Goal: Task Accomplishment & Management: Use online tool/utility

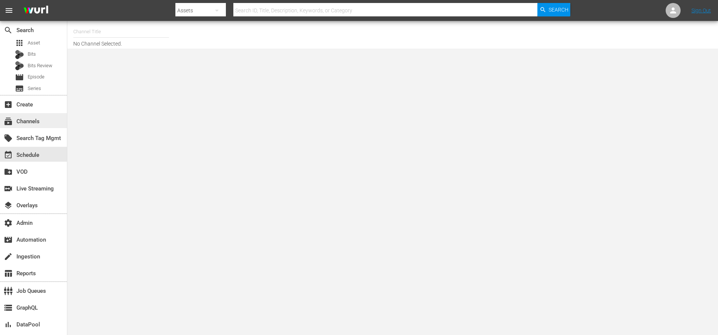
click at [21, 122] on div "subscriptions Channels" at bounding box center [21, 120] width 42 height 7
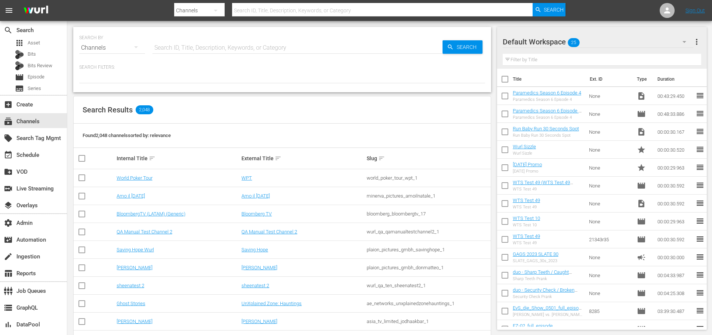
click at [190, 45] on input "text" at bounding box center [298, 48] width 290 height 18
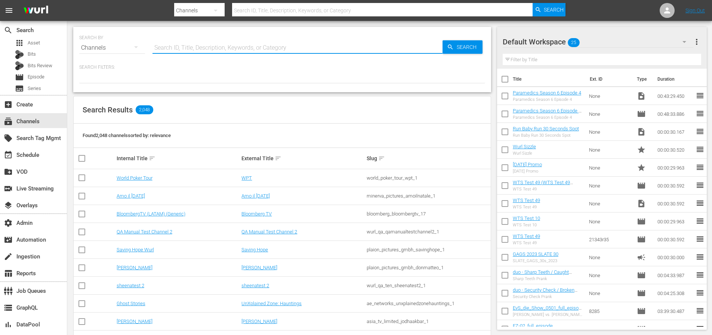
paste input "amc_amcpresents_3"
type input "amc_amcpresents_3"
click at [462, 47] on span "Search" at bounding box center [468, 46] width 29 height 13
type input "amc_amcpresents_3"
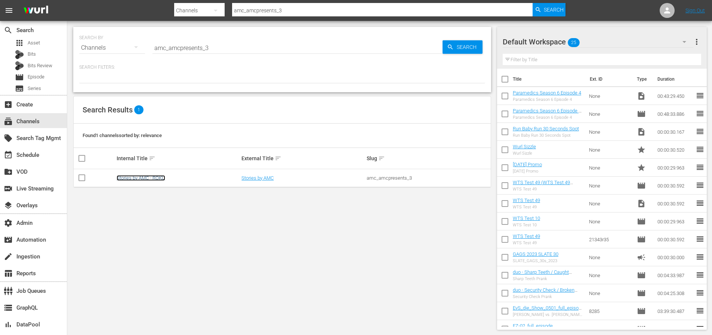
click at [155, 177] on link "Stories by AMC - ROKU" at bounding box center [141, 178] width 49 height 6
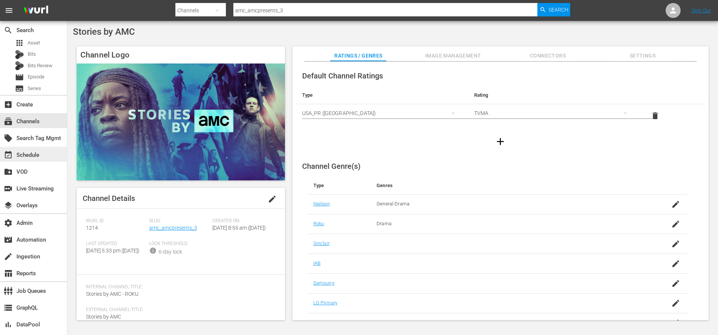
click at [37, 157] on div "event_available Schedule" at bounding box center [21, 154] width 42 height 7
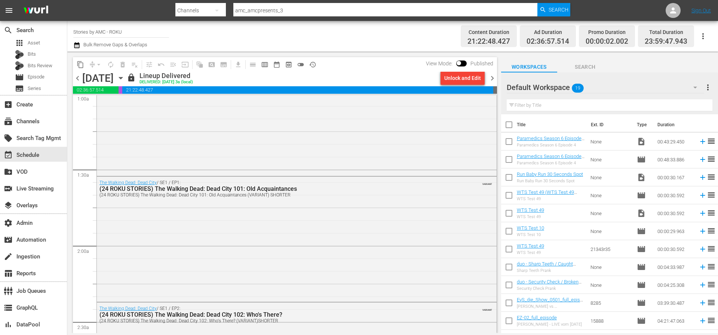
scroll to position [189, 0]
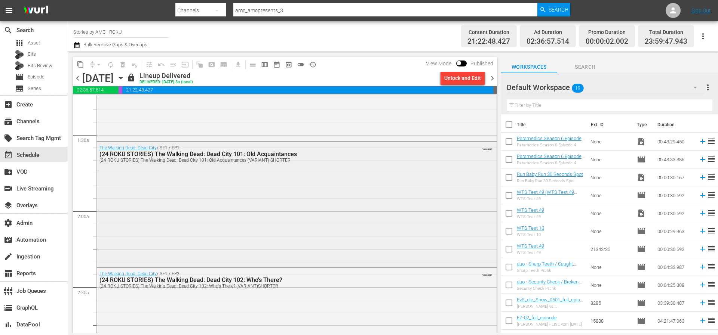
click at [248, 231] on div "The Walking Dead: Dead City / SE1 / EP1: (24 ROKU STORIES) The Walking Dead: De…" at bounding box center [297, 203] width 400 height 123
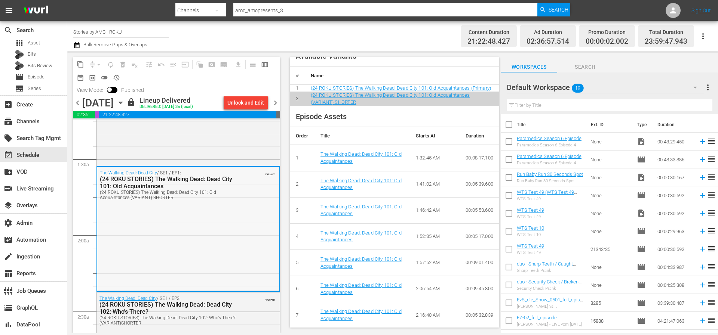
scroll to position [258, 0]
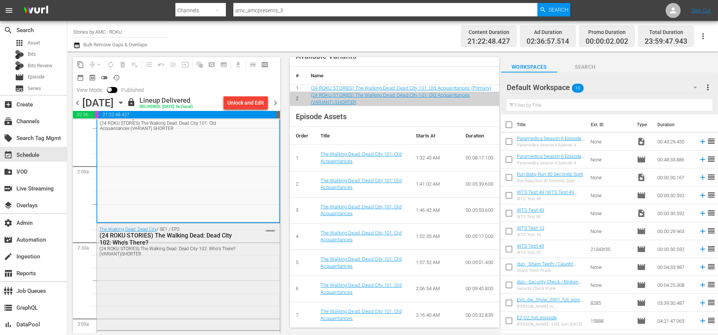
click at [240, 255] on div "The Walking Dead: Dead City / SE1 / EP2: (24 ROKU STORIES) The Walking Dead: De…" at bounding box center [188, 242] width 183 height 36
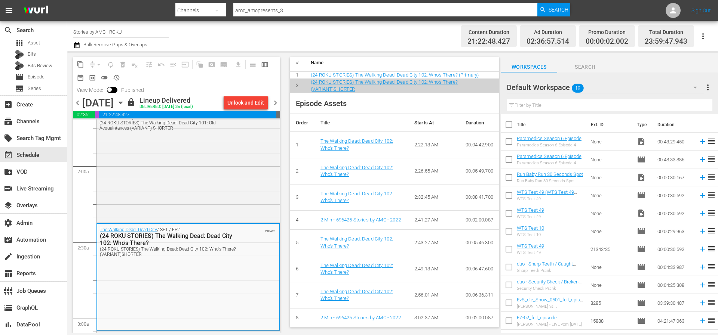
scroll to position [312, 0]
click at [234, 196] on div "The Walking Dead: Dead City / SE1 / EP1: (24 ROKU STORIES) The Walking Dead: De…" at bounding box center [188, 159] width 183 height 123
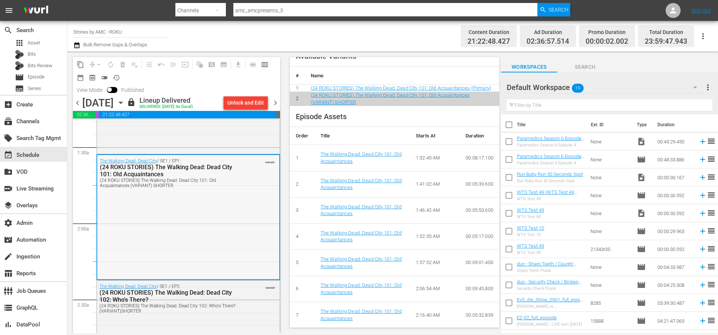
scroll to position [84, 0]
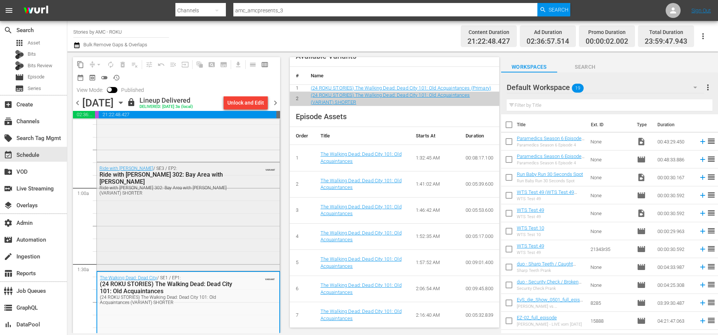
click at [196, 202] on div "Ride with [PERSON_NAME] / SE3 / EP2: Ride with [PERSON_NAME] 302: Bay Area with…" at bounding box center [188, 216] width 183 height 107
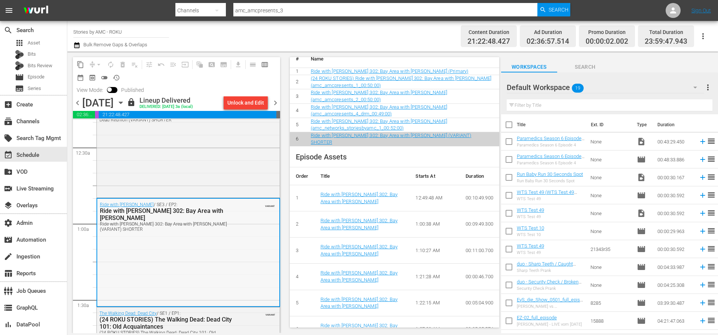
scroll to position [36, 0]
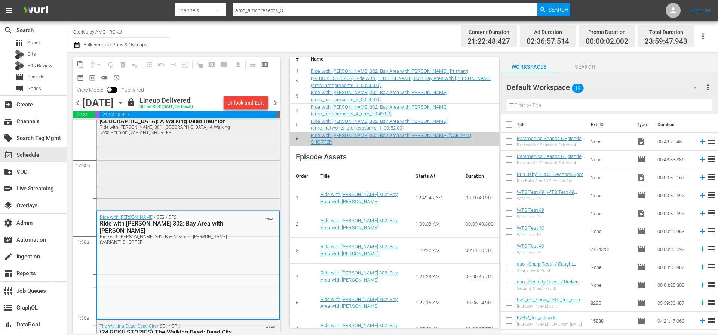
click at [220, 191] on div "Ride with [PERSON_NAME] / SE3 / EP1: Ride with [PERSON_NAME] 301: [GEOGRAPHIC_D…" at bounding box center [188, 155] width 183 height 107
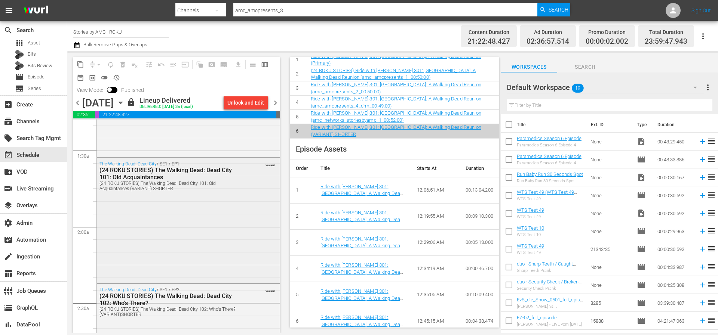
scroll to position [204, 0]
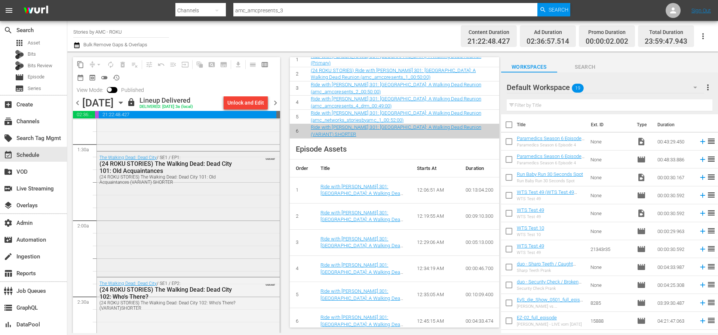
click at [194, 202] on div "The Walking Dead: Dead City / SE1 / EP1: (24 ROKU STORIES) The Walking Dead: De…" at bounding box center [188, 213] width 183 height 123
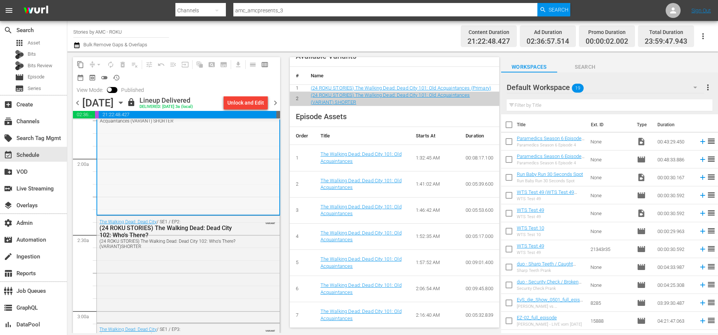
scroll to position [271, 0]
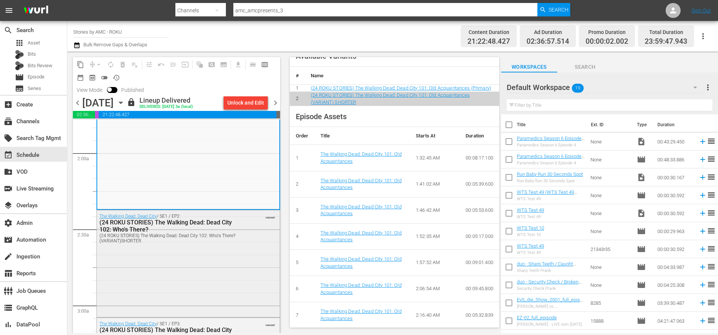
click at [215, 259] on div "The Walking Dead: Dead City / SE1 / EP2: (24 ROKU STORIES) The Walking Dead: De…" at bounding box center [188, 263] width 183 height 105
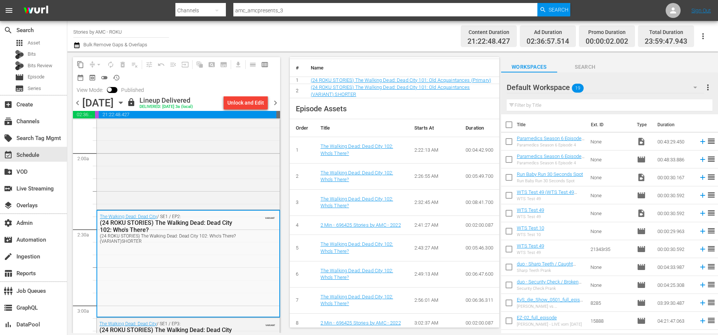
scroll to position [312, 0]
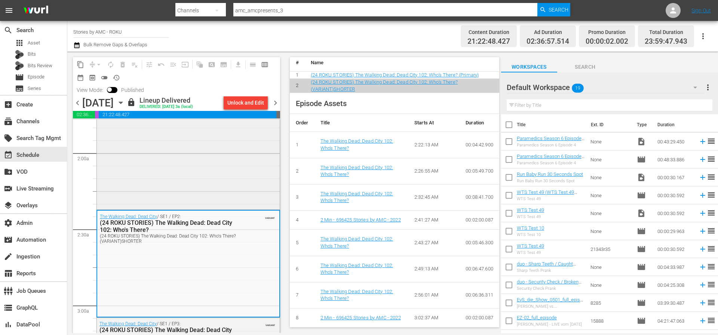
click at [228, 185] on div "The Walking Dead: Dead City / SE1 / EP1: (24 ROKU STORIES) The Walking Dead: De…" at bounding box center [188, 146] width 183 height 123
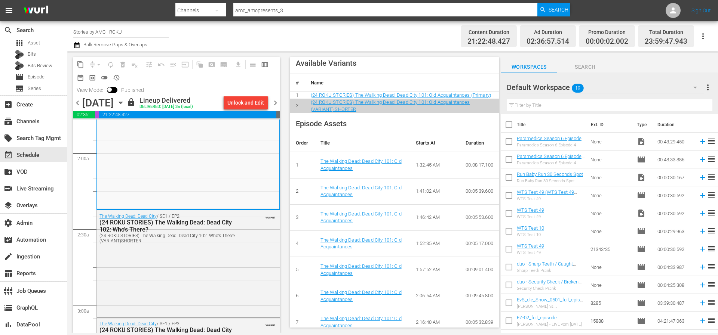
scroll to position [293, 0]
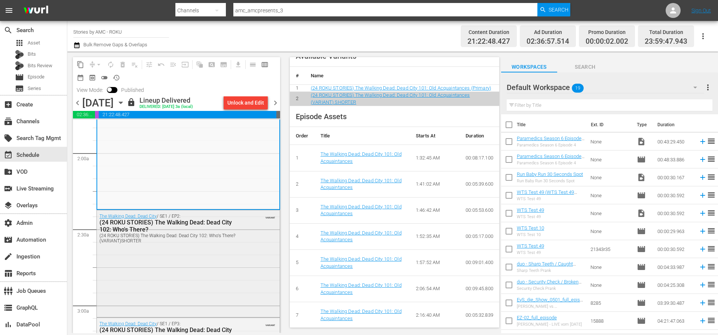
click at [228, 253] on div "The Walking Dead: Dead City / SE1 / EP2: (24 ROKU STORIES) The Walking Dead: De…" at bounding box center [188, 263] width 183 height 105
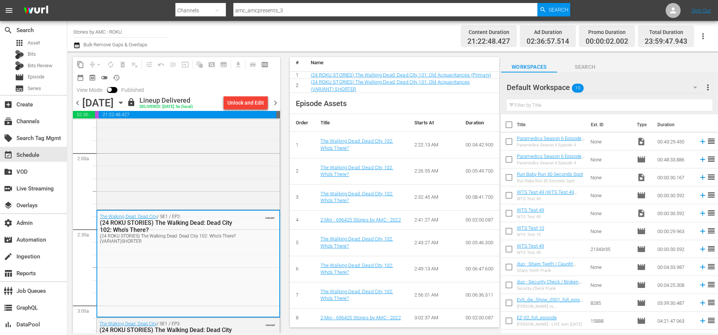
scroll to position [312, 0]
